Goal: Task Accomplishment & Management: Manage account settings

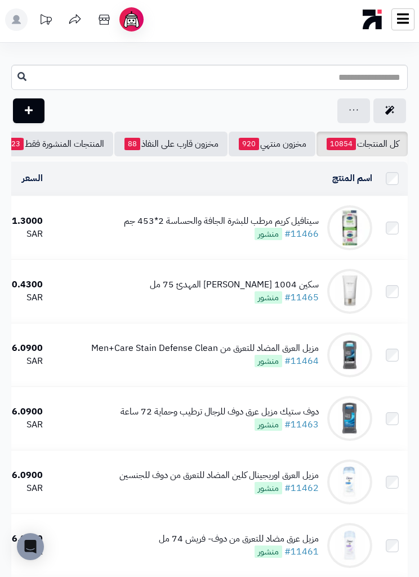
click at [347, 225] on img at bounding box center [349, 227] width 45 height 45
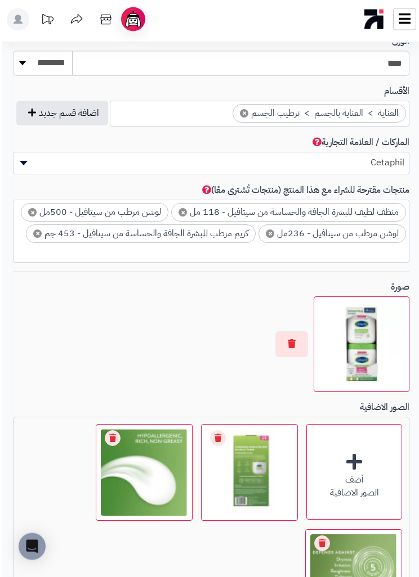
scroll to position [820, -2]
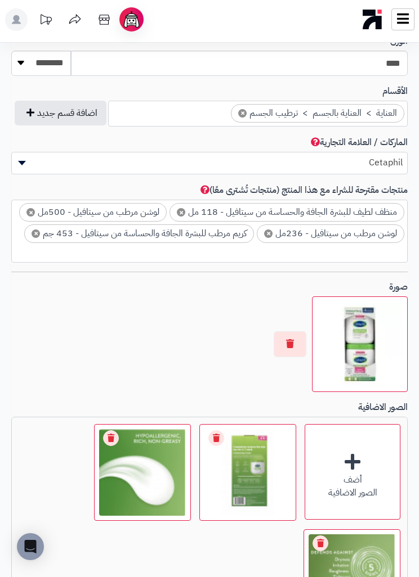
click at [298, 331] on button "button" at bounding box center [289, 344] width 33 height 26
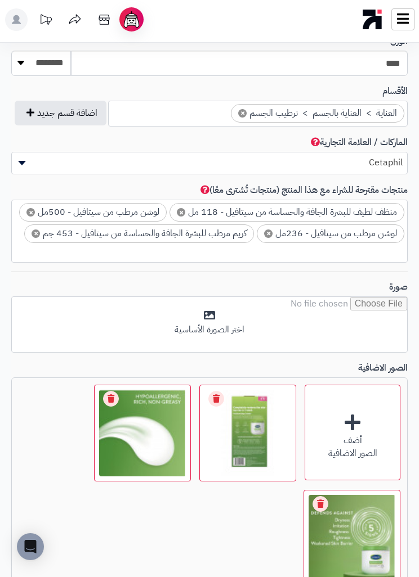
click at [311, 318] on input "file" at bounding box center [209, 325] width 395 height 56
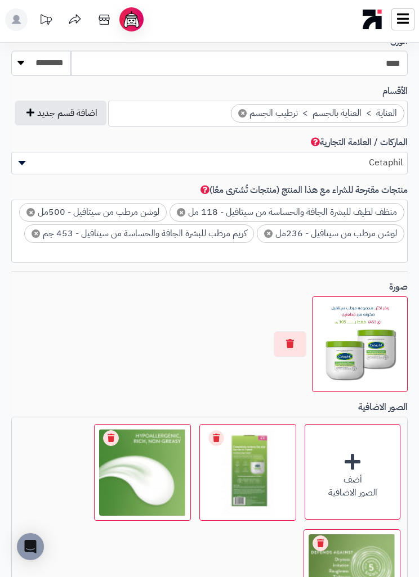
click at [373, 433] on div "أضف الصور الاضافية" at bounding box center [352, 472] width 96 height 96
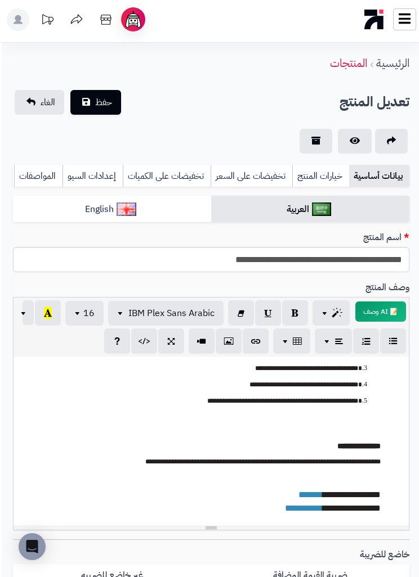
scroll to position [0, -2]
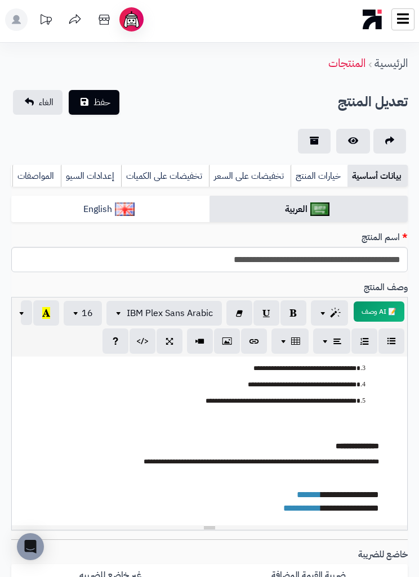
click at [110, 100] on span "حفظ" at bounding box center [101, 103] width 17 height 14
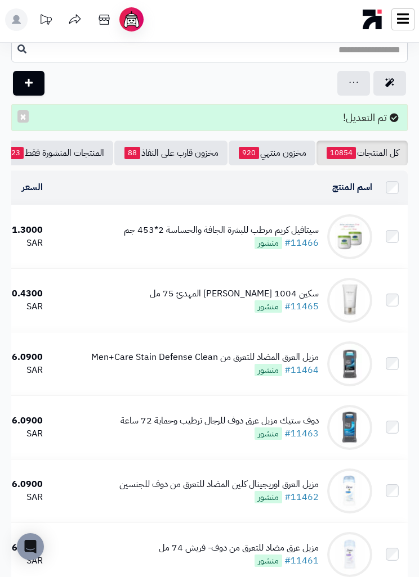
scroll to position [28, 0]
